Goal: Navigation & Orientation: Understand site structure

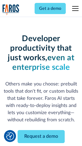
scroll to position [64, 0]
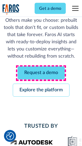
click at [41, 73] on link "Request a demo" at bounding box center [41, 73] width 47 height 13
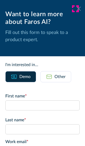
click at [77, 9] on icon at bounding box center [79, 9] width 4 height 4
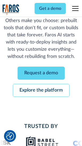
scroll to position [81, 0]
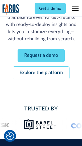
click at [41, 73] on link "Explore the platform" at bounding box center [41, 73] width 57 height 13
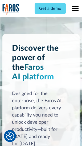
scroll to position [4055, 0]
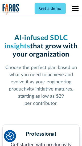
scroll to position [844, 0]
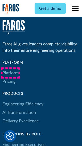
click at [10, 73] on link "Platform" at bounding box center [10, 73] width 16 height 9
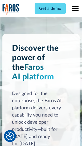
scroll to position [4226, 0]
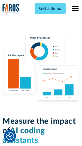
scroll to position [3323, 0]
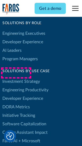
click at [16, 103] on link "DORA Metrics" at bounding box center [15, 107] width 27 height 9
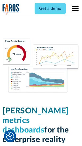
scroll to position [2357, 0]
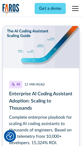
scroll to position [2425, 0]
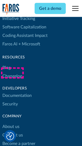
click at [12, 73] on link "Changelog" at bounding box center [12, 76] width 20 height 9
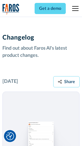
scroll to position [6528, 0]
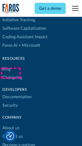
click at [11, 124] on link "About us" at bounding box center [10, 128] width 17 height 9
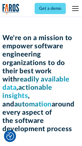
scroll to position [1841, 0]
